Goal: Task Accomplishment & Management: Use online tool/utility

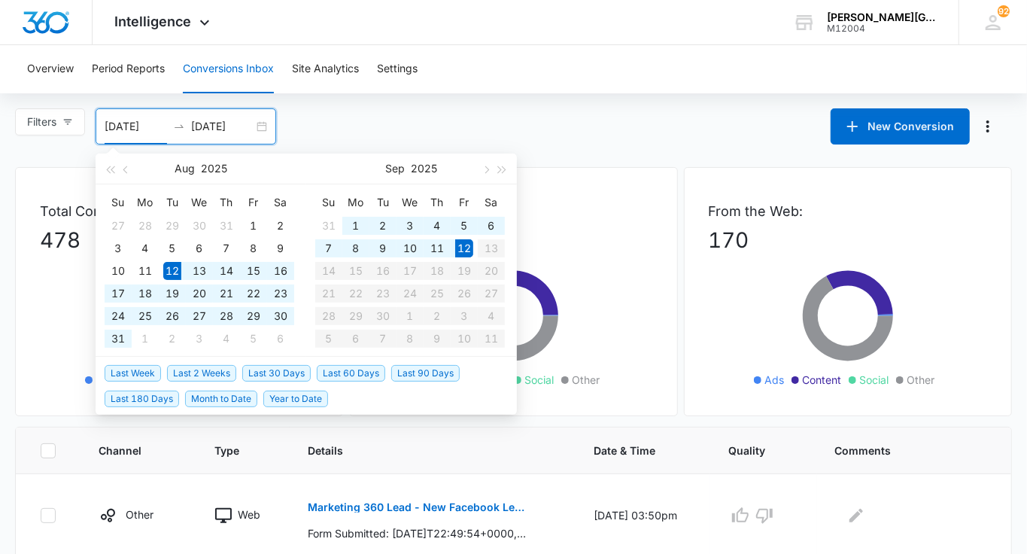
click at [241, 123] on input "[DATE]" at bounding box center [222, 126] width 62 height 17
type input "09/13/2025"
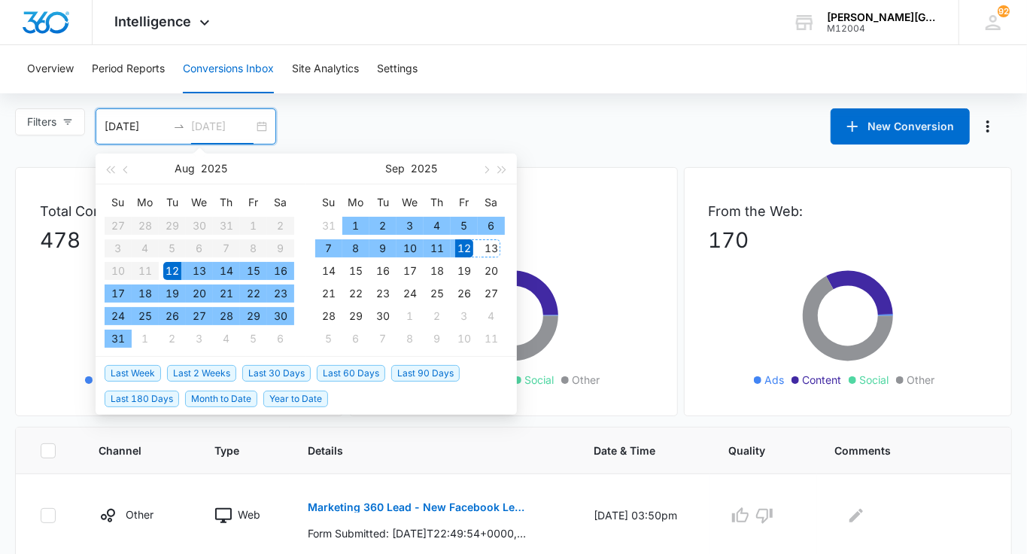
click at [486, 244] on div "13" at bounding box center [491, 248] width 18 height 18
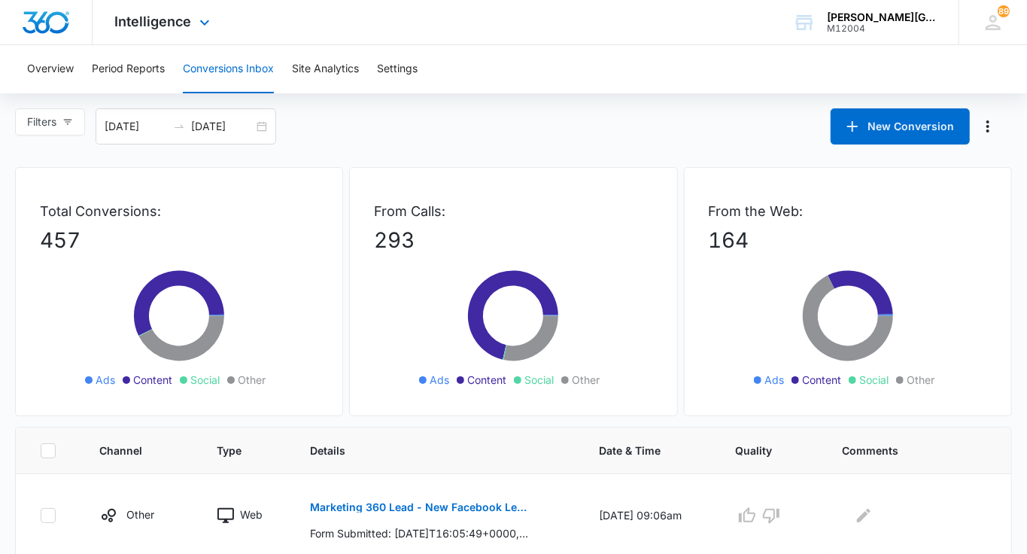
click at [191, 33] on div "Intelligence Apps Reputation Websites Forms CRM Email Social Shop Payments POS …" at bounding box center [165, 22] width 144 height 44
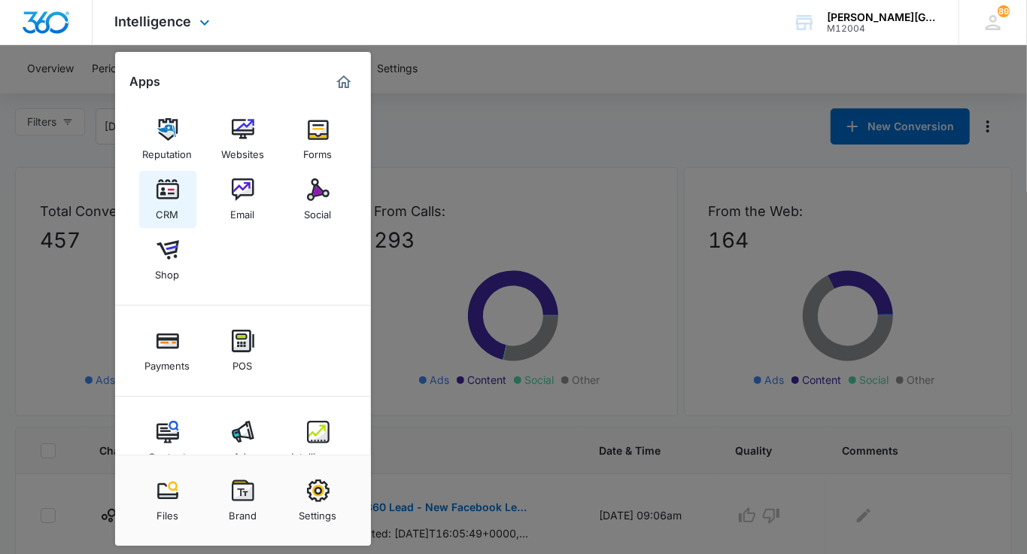
click at [180, 178] on link "CRM" at bounding box center [167, 199] width 57 height 57
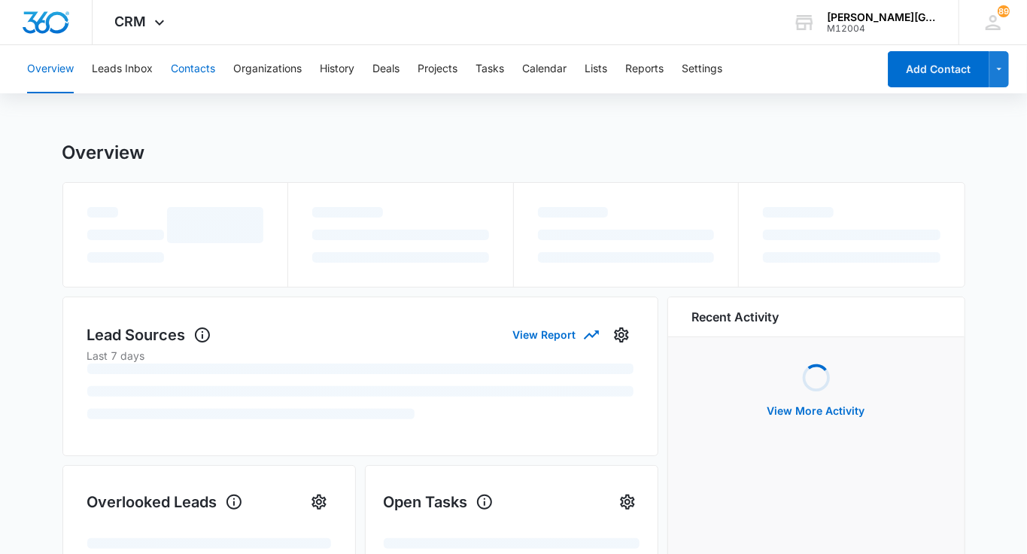
click at [201, 77] on button "Contacts" at bounding box center [193, 69] width 44 height 48
